Goal: Information Seeking & Learning: Learn about a topic

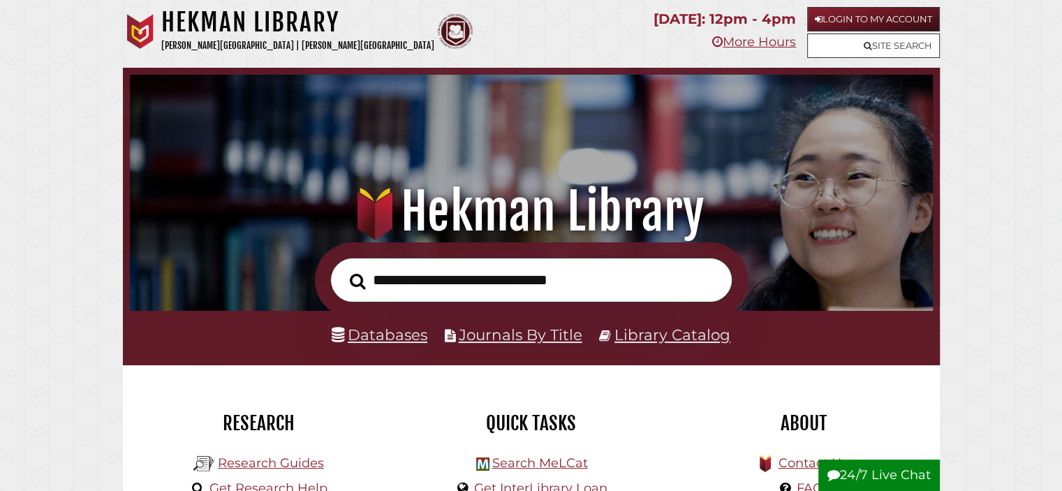
scroll to position [265, 796]
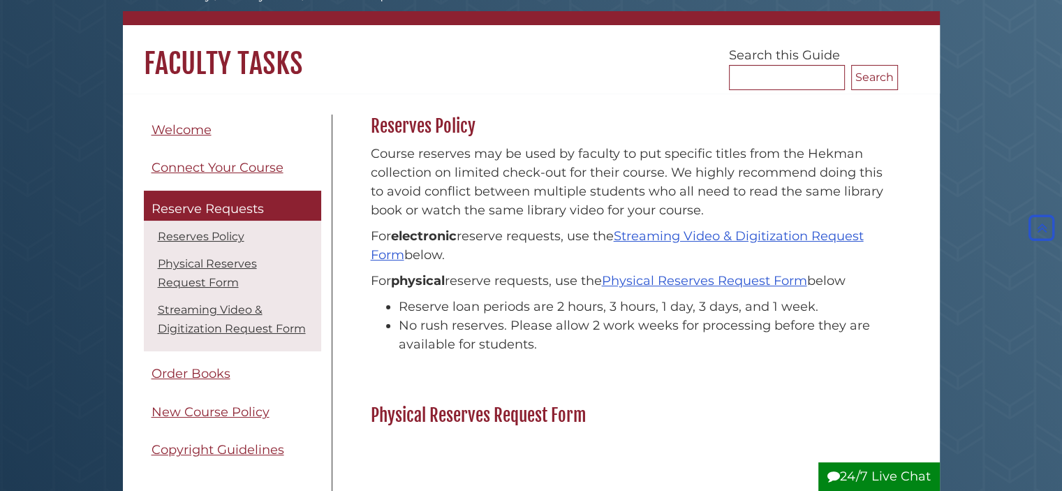
scroll to position [89, 0]
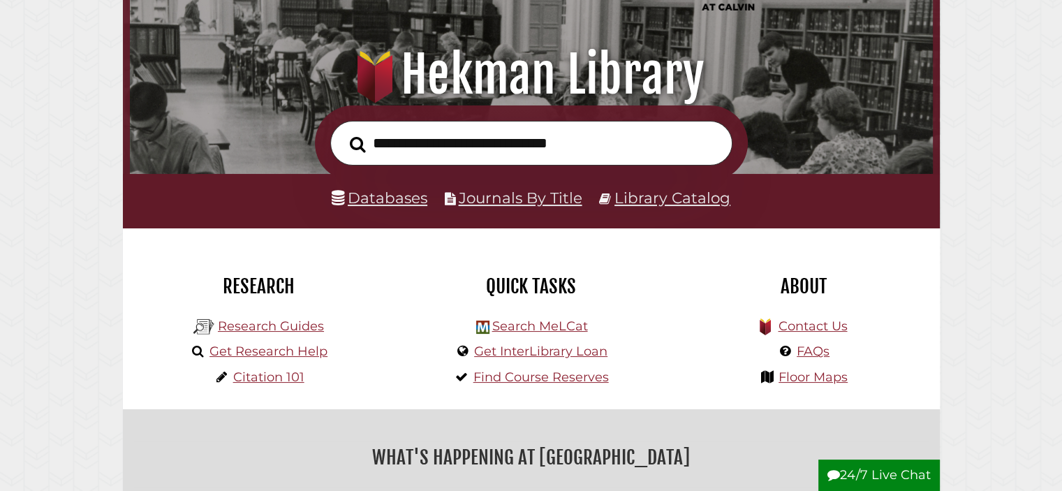
scroll to position [152, 0]
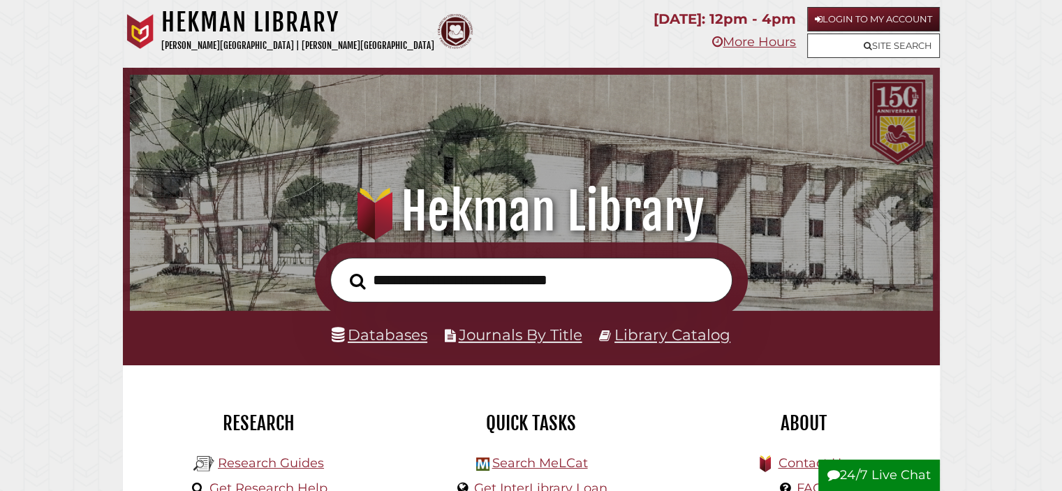
scroll to position [265, 796]
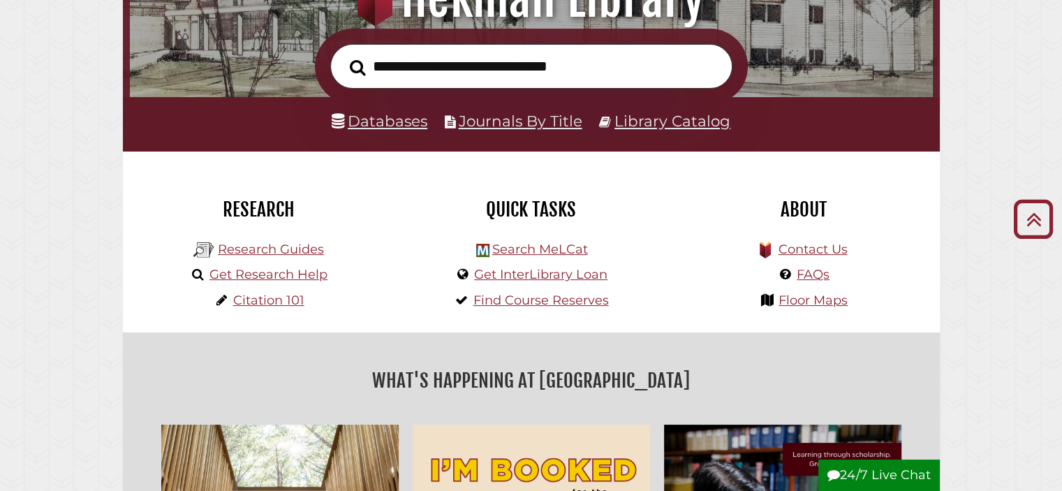
scroll to position [212, 0]
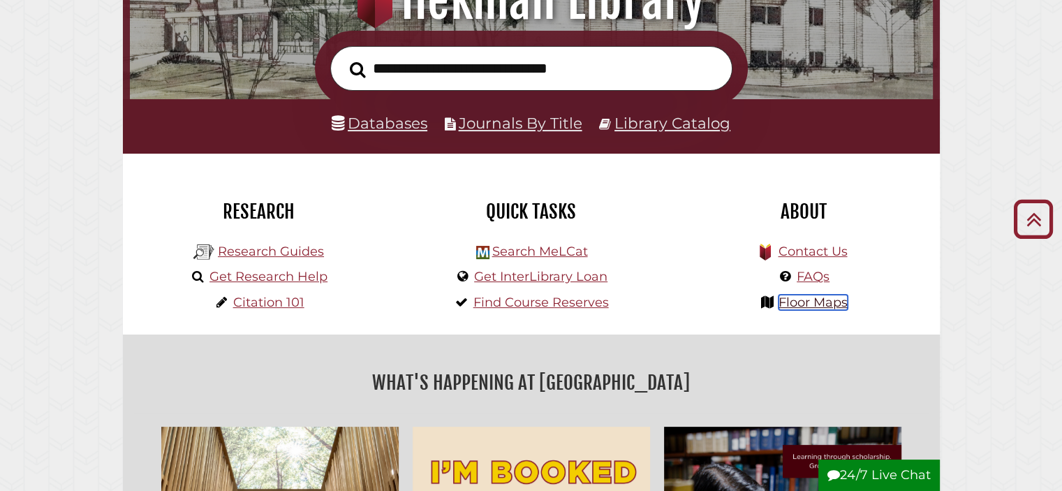
click at [818, 302] on link "Floor Maps" at bounding box center [813, 302] width 69 height 15
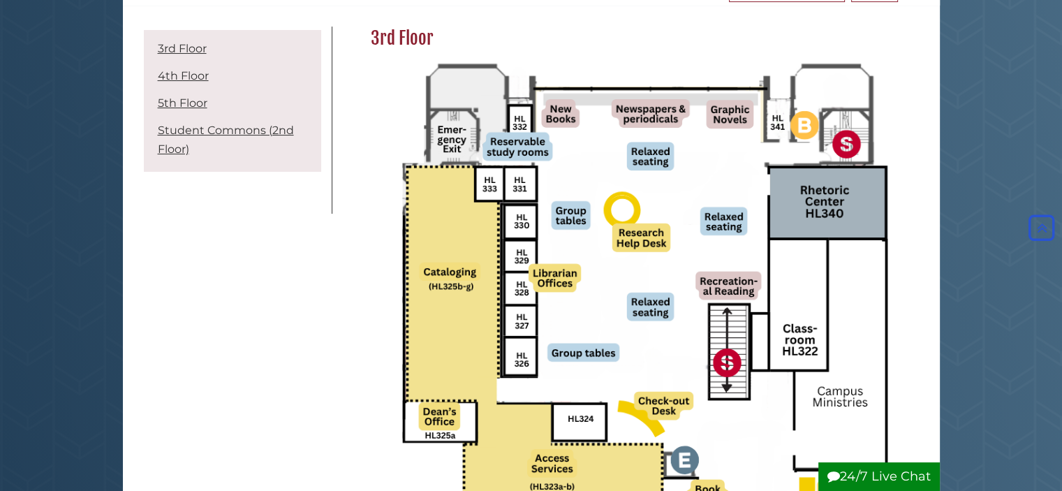
scroll to position [178, 0]
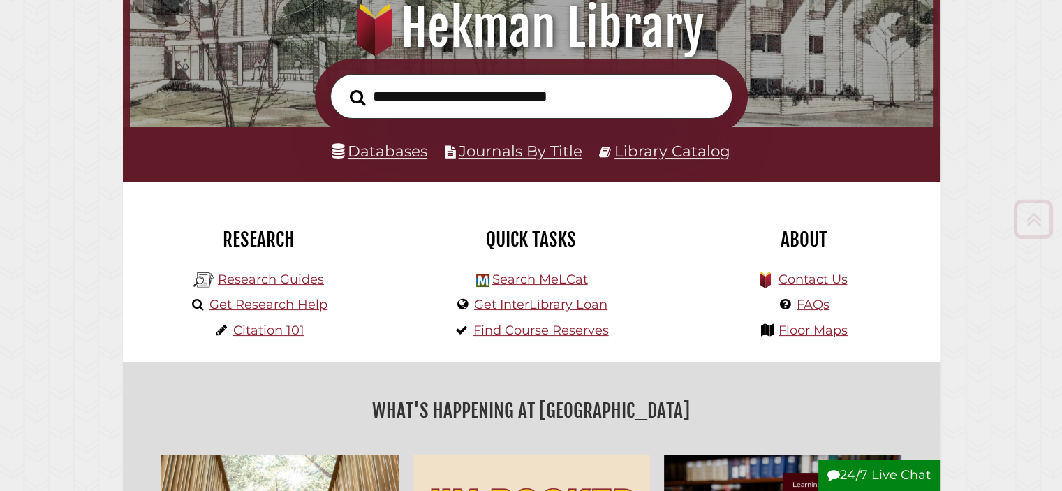
scroll to position [184, 0]
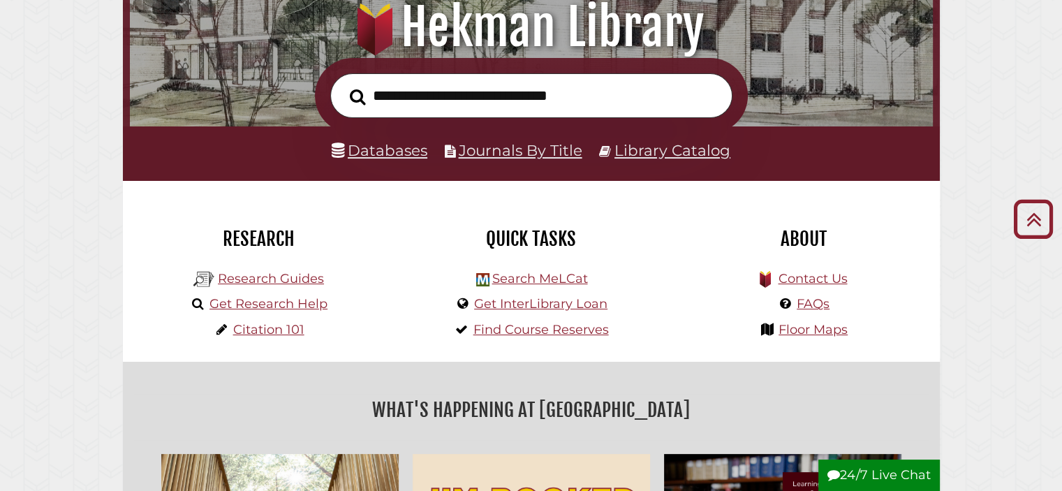
click at [523, 97] on input "text" at bounding box center [531, 95] width 402 height 45
click at [428, 214] on div "Quick Tasks" at bounding box center [531, 239] width 251 height 52
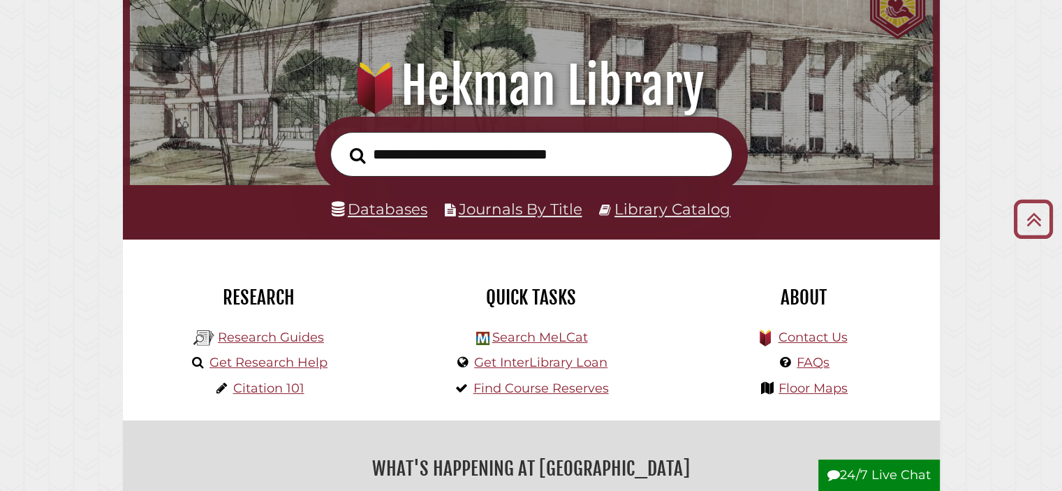
scroll to position [126, 0]
click at [401, 206] on link "Databases" at bounding box center [380, 209] width 96 height 18
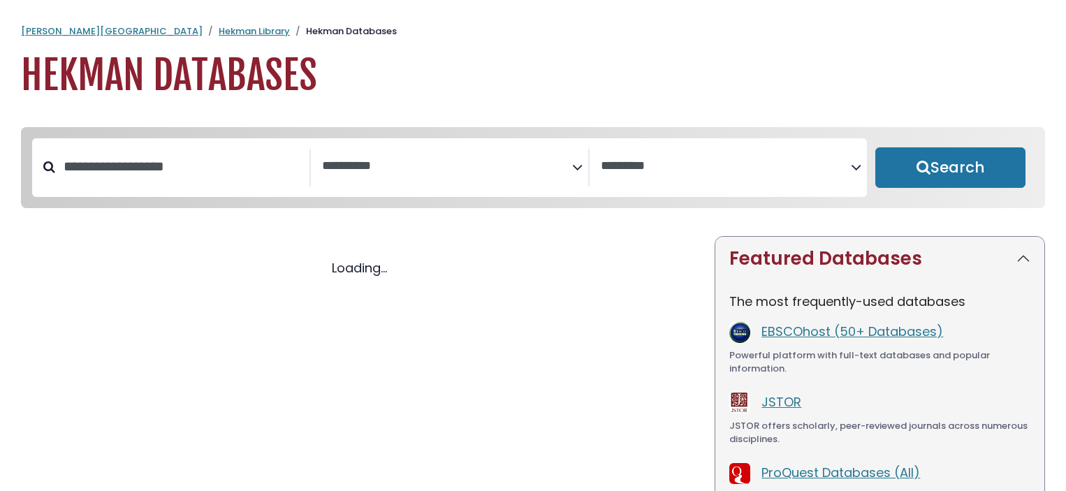
select select "Database Subject Filter"
select select "Database Vendors Filter"
select select "Database Subject Filter"
select select "Database Vendors Filter"
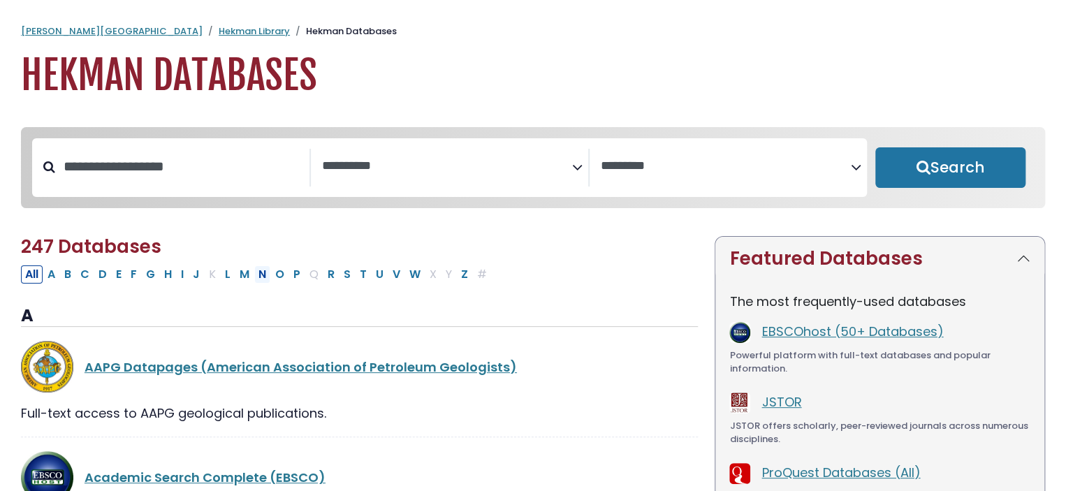
click at [260, 284] on button "N" at bounding box center [262, 274] width 16 height 18
select select "Database Subject Filter"
select select "Database Vendors Filter"
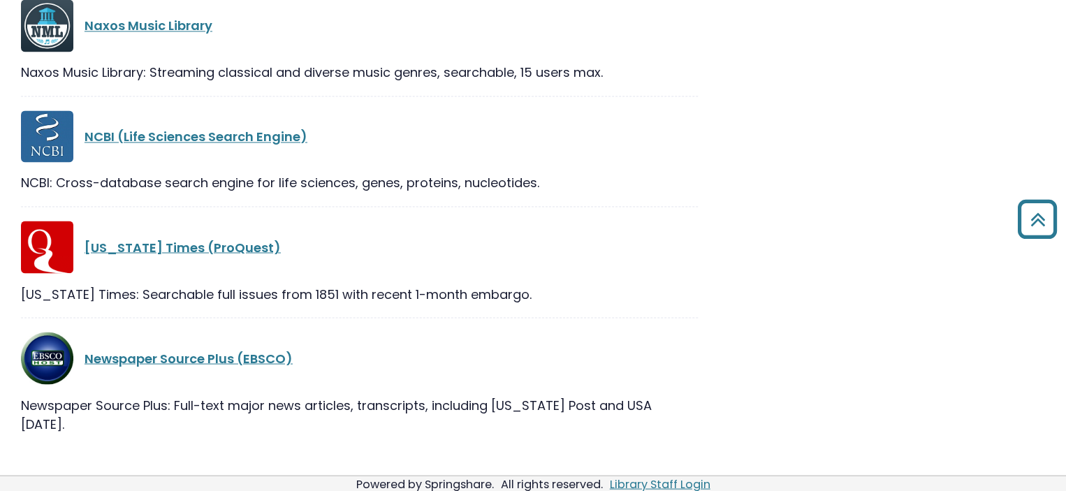
scroll to position [1148, 0]
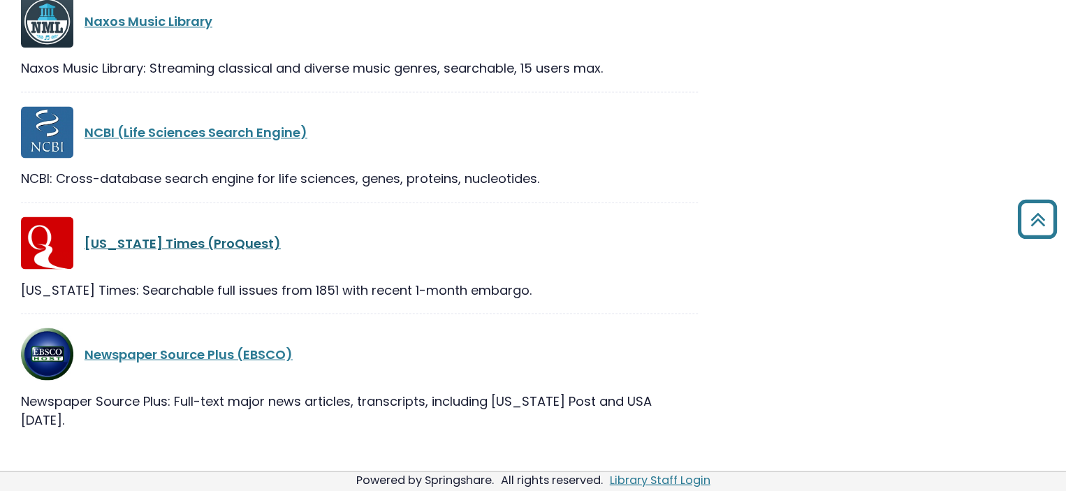
click at [173, 244] on link "New York Times (ProQuest)" at bounding box center [183, 242] width 196 height 17
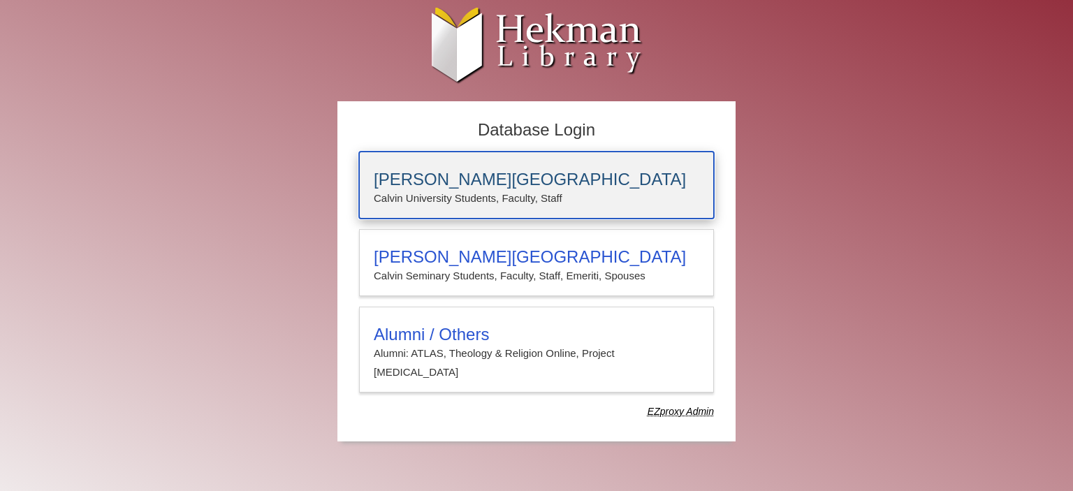
click at [419, 173] on h3 "[PERSON_NAME][GEOGRAPHIC_DATA]" at bounding box center [537, 180] width 326 height 20
